Goal: Book appointment/travel/reservation

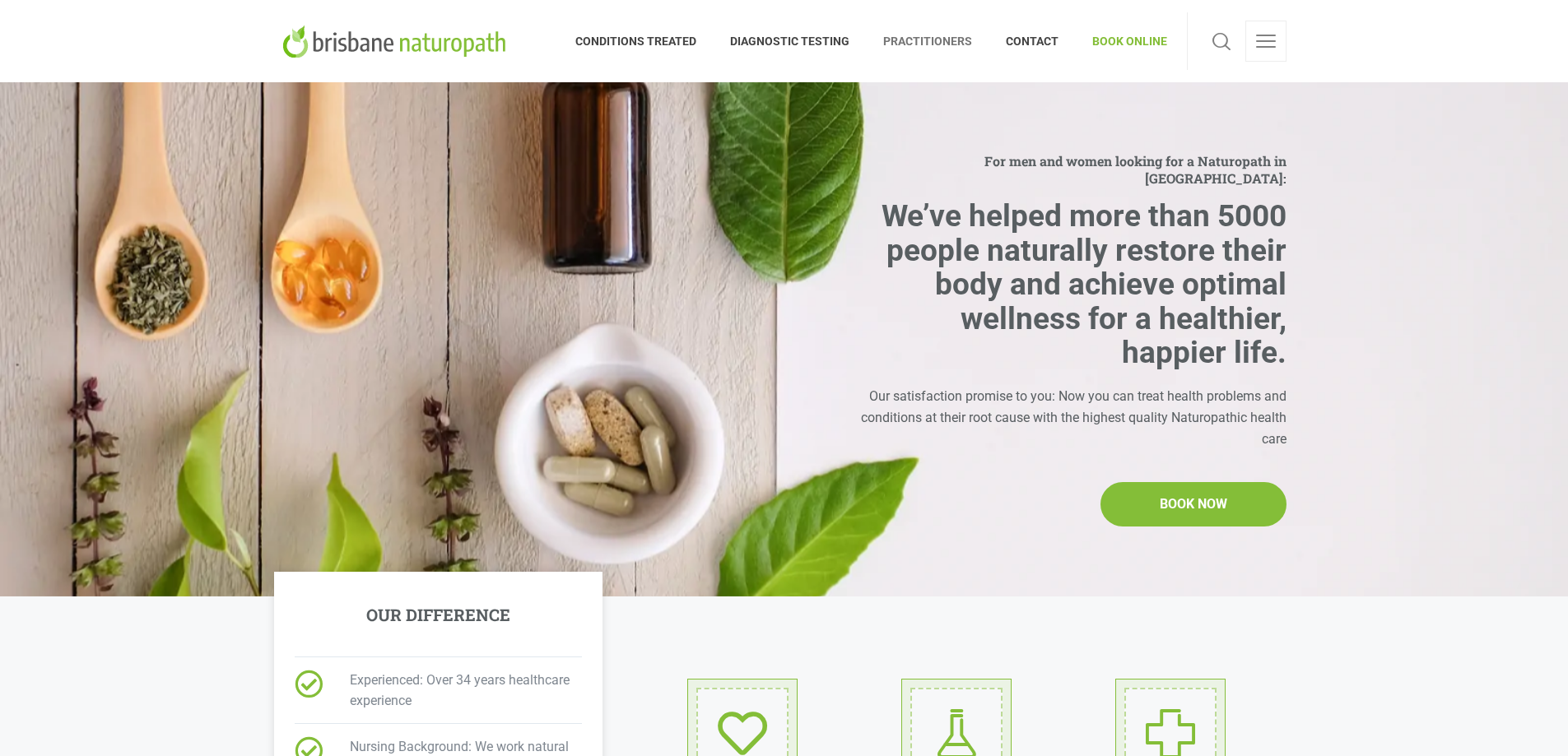
click at [920, 40] on span "PRACTITIONERS" at bounding box center [928, 40] width 122 height 27
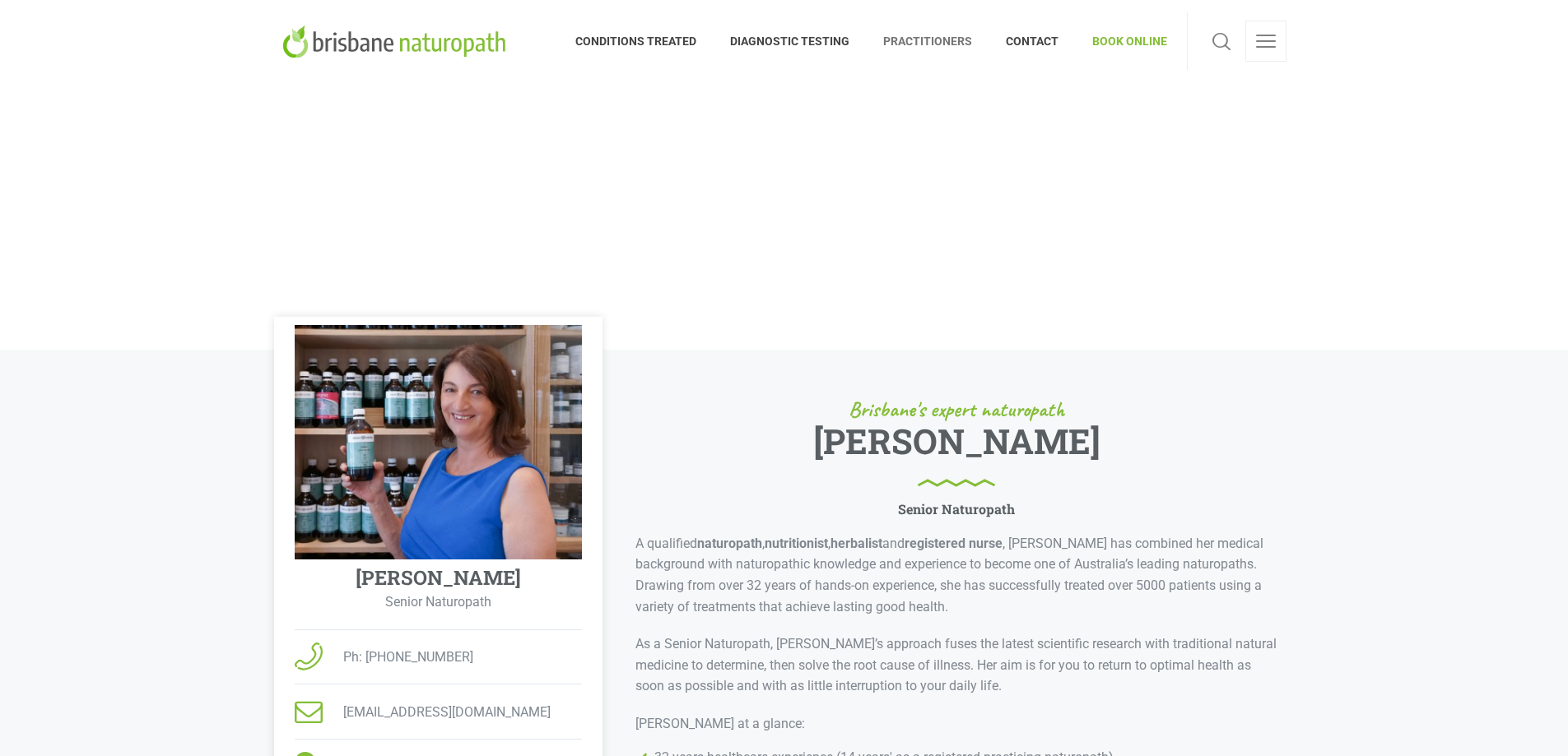
scroll to position [412, 0]
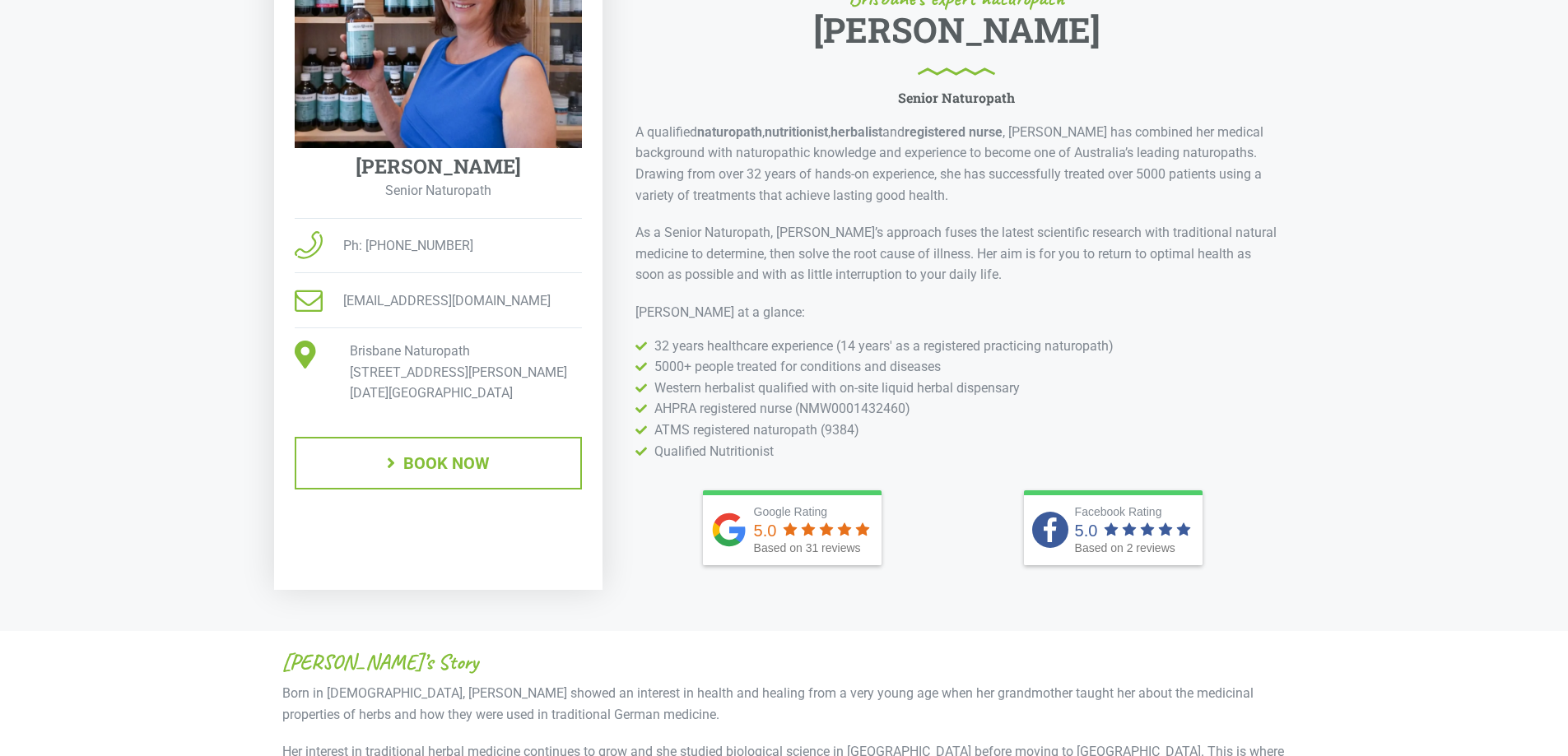
click at [488, 459] on span "BOOK NOW" at bounding box center [447, 463] width 87 height 17
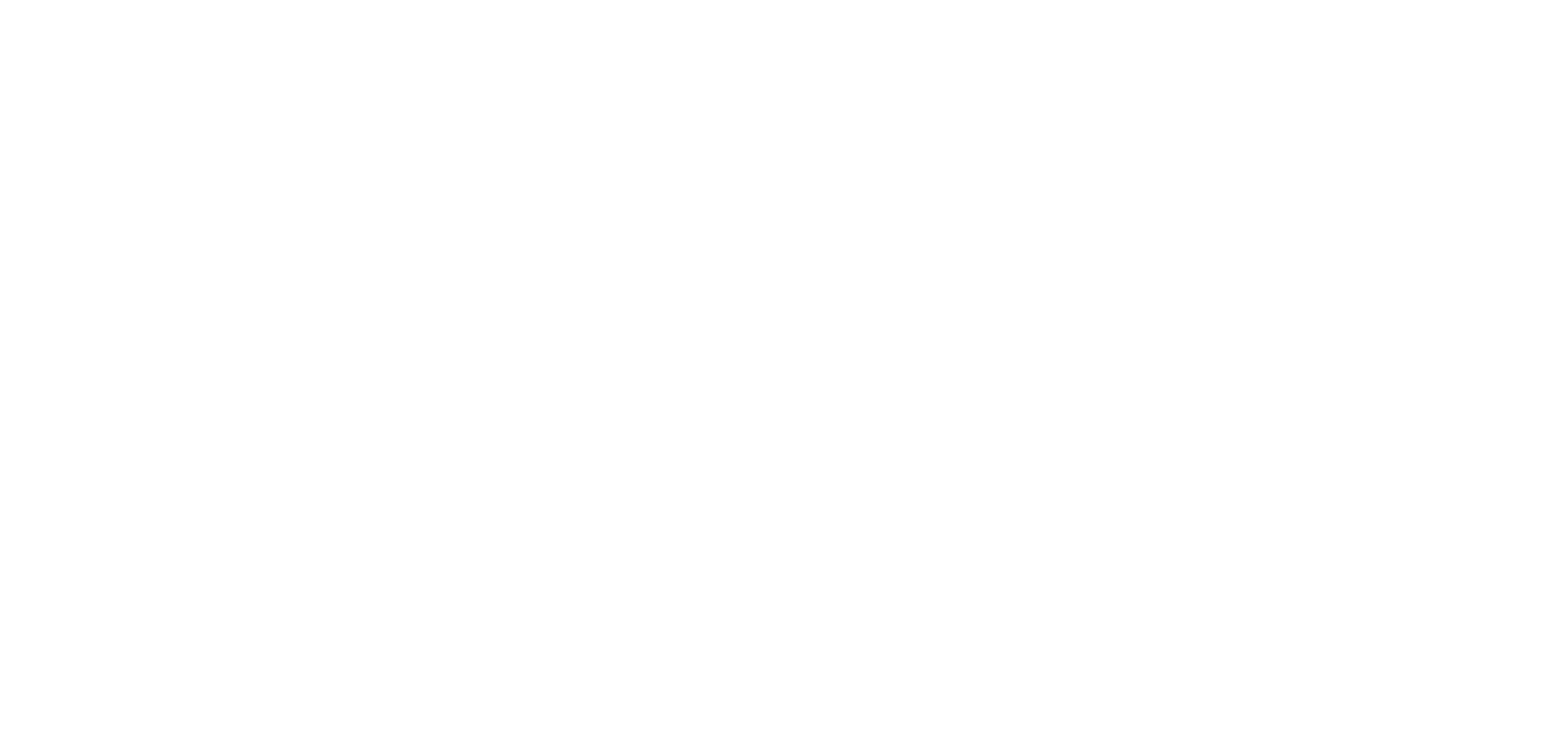
scroll to position [82, 0]
